Goal: Download file/media

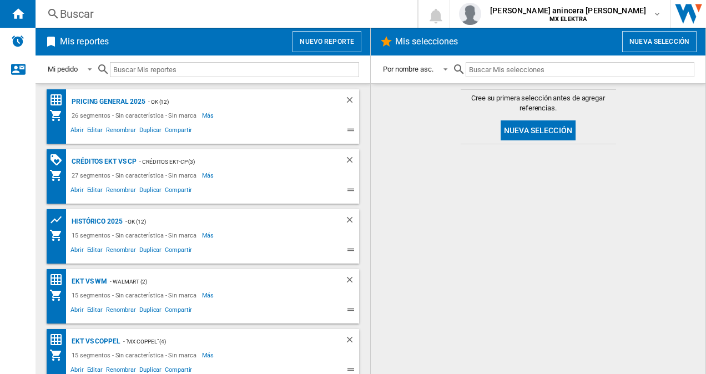
click at [309, 122] on div "Abrir Editar Renombrar Duplicar Compartir" at bounding box center [192, 130] width 287 height 16
click at [224, 140] on div "PRICING GENERAL 2025 - OK (12) 26 segmentos - Sin característica - Sin marca Má…" at bounding box center [203, 116] width 312 height 54
click at [200, 101] on div "- OK (12)" at bounding box center [233, 102] width 177 height 14
click at [203, 112] on span "Más" at bounding box center [209, 115] width 14 height 13
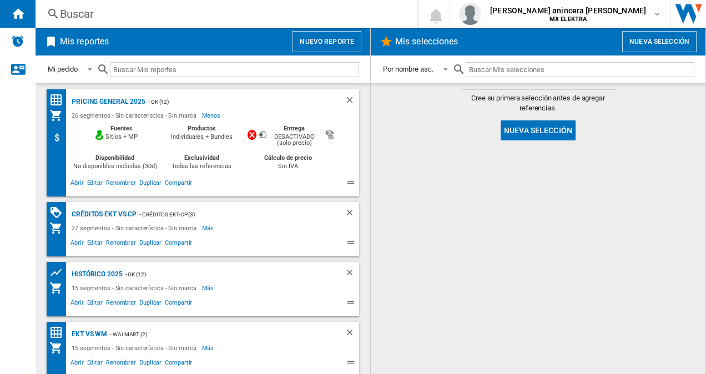
click at [262, 103] on div "- OK (12)" at bounding box center [233, 102] width 177 height 14
click at [79, 180] on span "Abrir" at bounding box center [77, 184] width 17 height 13
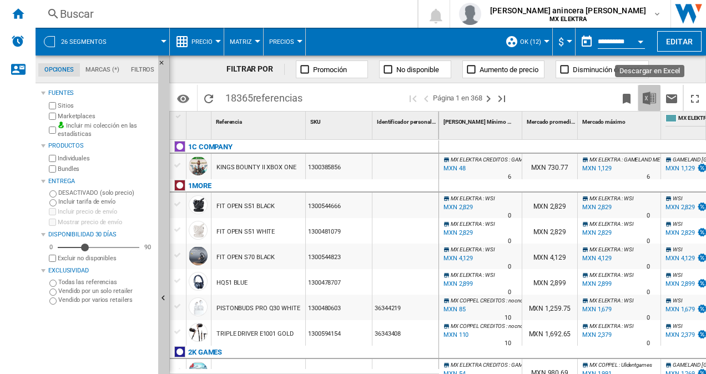
click at [646, 95] on img "Descargar en Excel" at bounding box center [649, 98] width 13 height 13
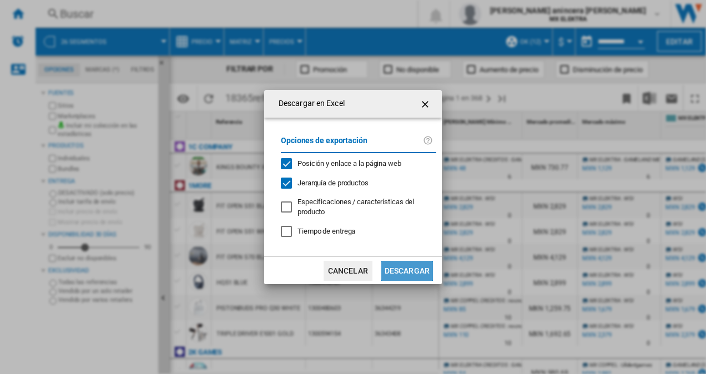
click at [415, 270] on button "Descargar" at bounding box center [407, 271] width 52 height 20
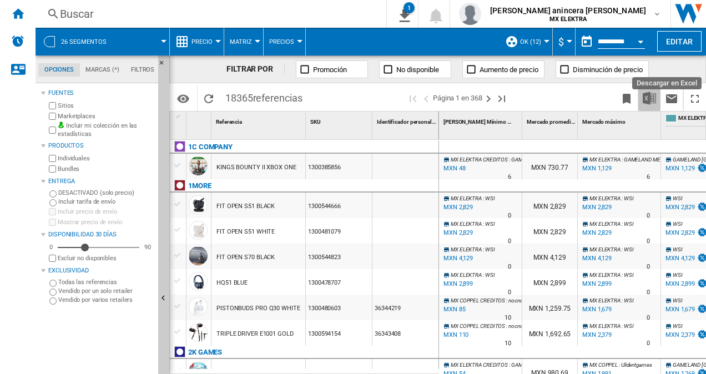
click at [648, 95] on img "Descargar en Excel" at bounding box center [649, 98] width 13 height 13
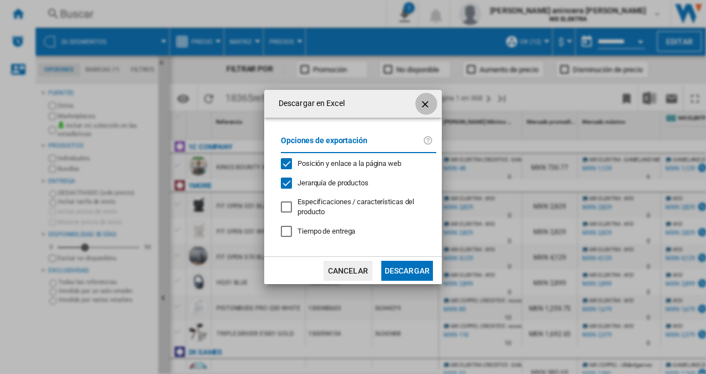
click at [430, 103] on ng-md-icon "getI18NText('BUTTONS.CLOSE_DIALOG')" at bounding box center [426, 104] width 13 height 13
